Goal: Transaction & Acquisition: Purchase product/service

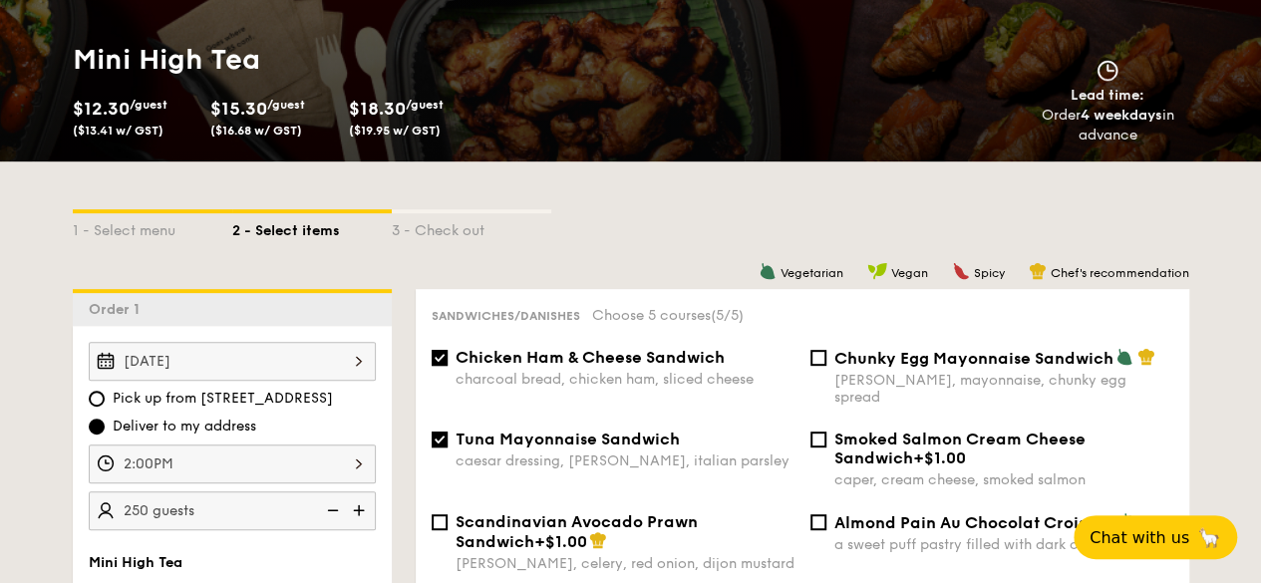
scroll to position [199, 0]
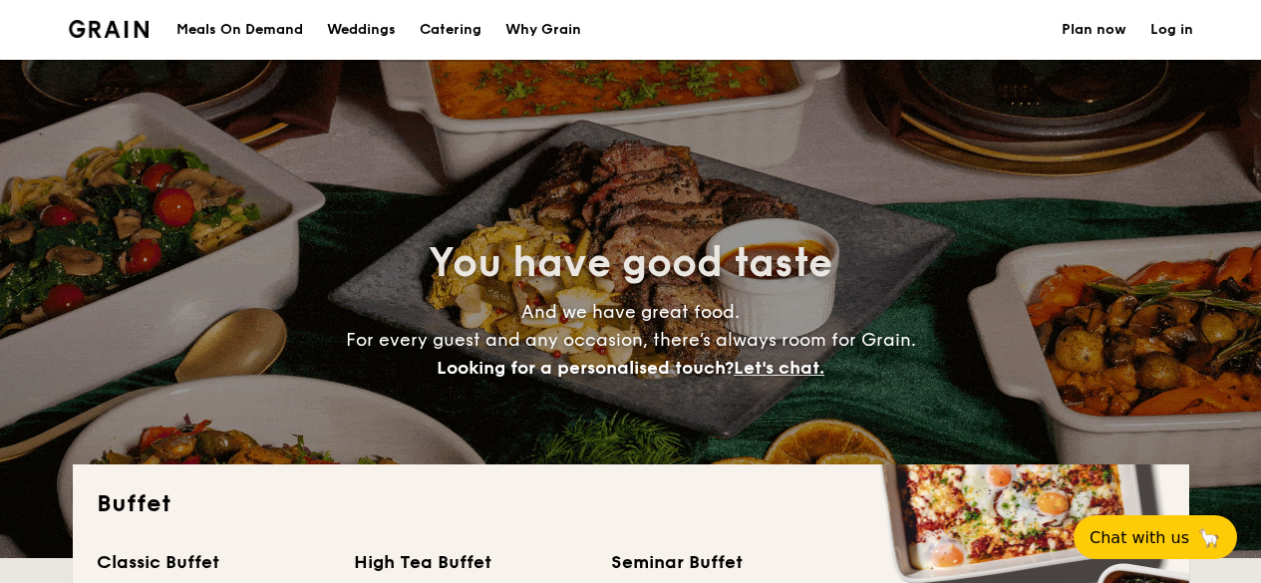
select select
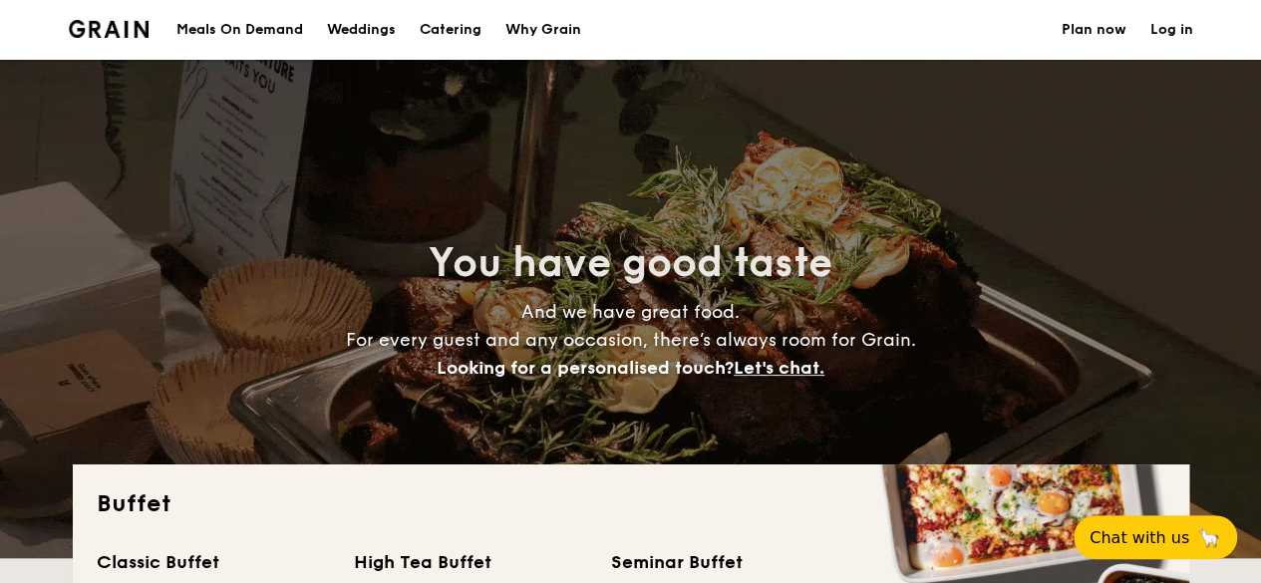
drag, startPoint x: 126, startPoint y: 27, endPoint x: 674, endPoint y: 366, distance: 644.6
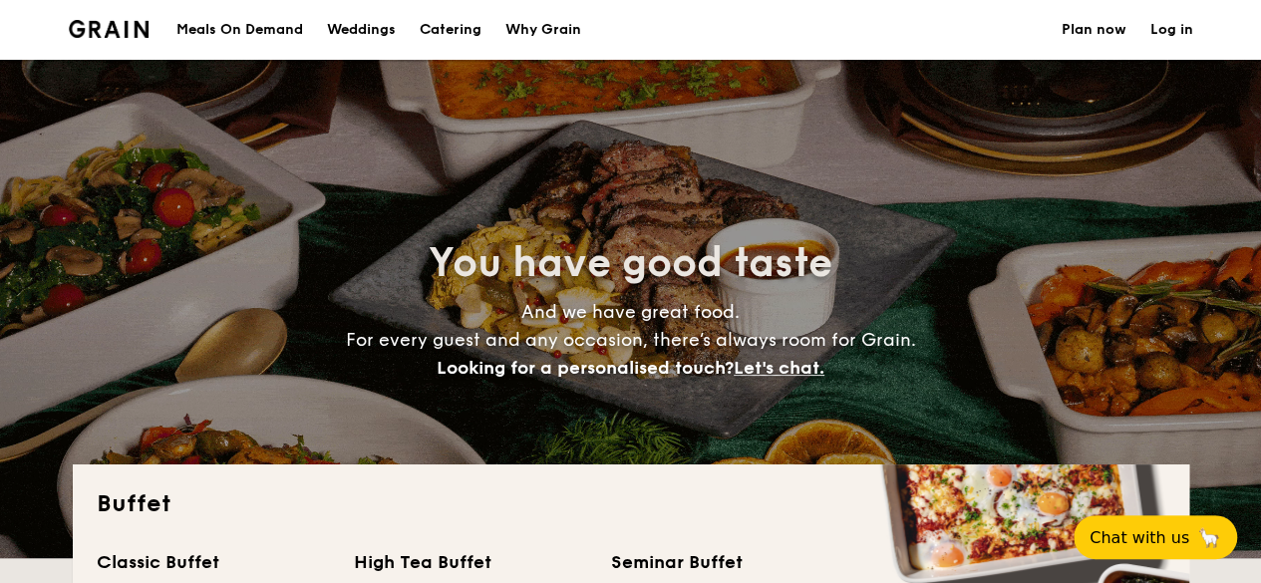
click at [672, 386] on div "You have good taste And we have great food. For every guest and any occasion, t…" at bounding box center [631, 309] width 1116 height 498
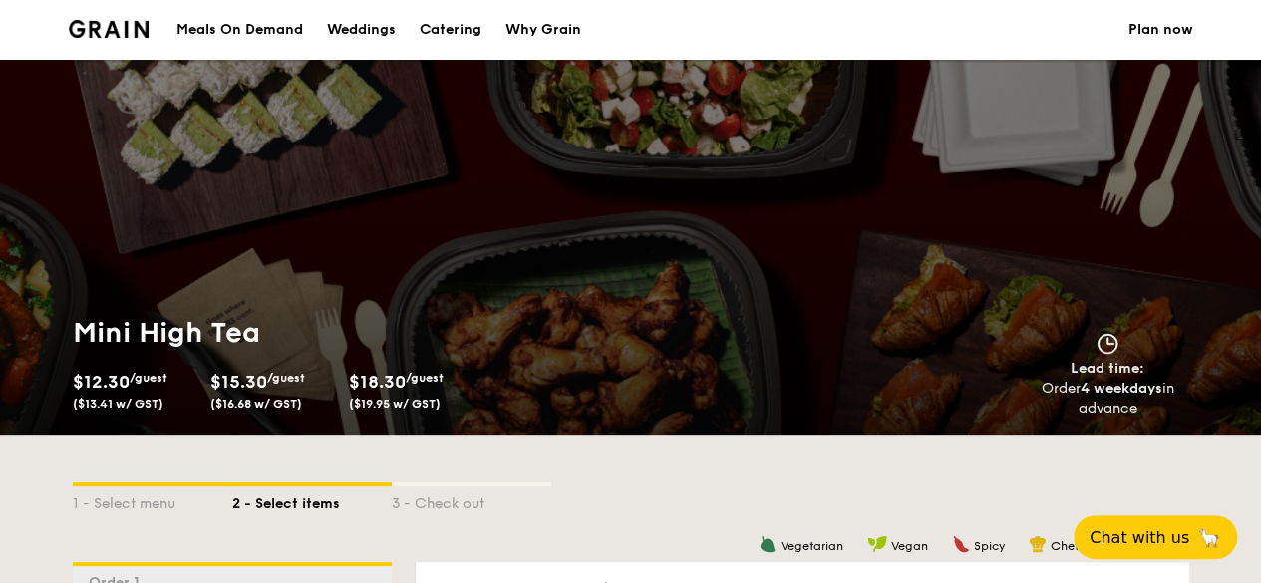
drag, startPoint x: 1148, startPoint y: 407, endPoint x: 1058, endPoint y: 342, distance: 111.5
click at [1058, 342] on div "Lead time: Order 4 weekdays in advance" at bounding box center [1108, 376] width 178 height 86
copy div "Lead time: Order 4 weekdays in advance"
